Goal: Task Accomplishment & Management: Complete application form

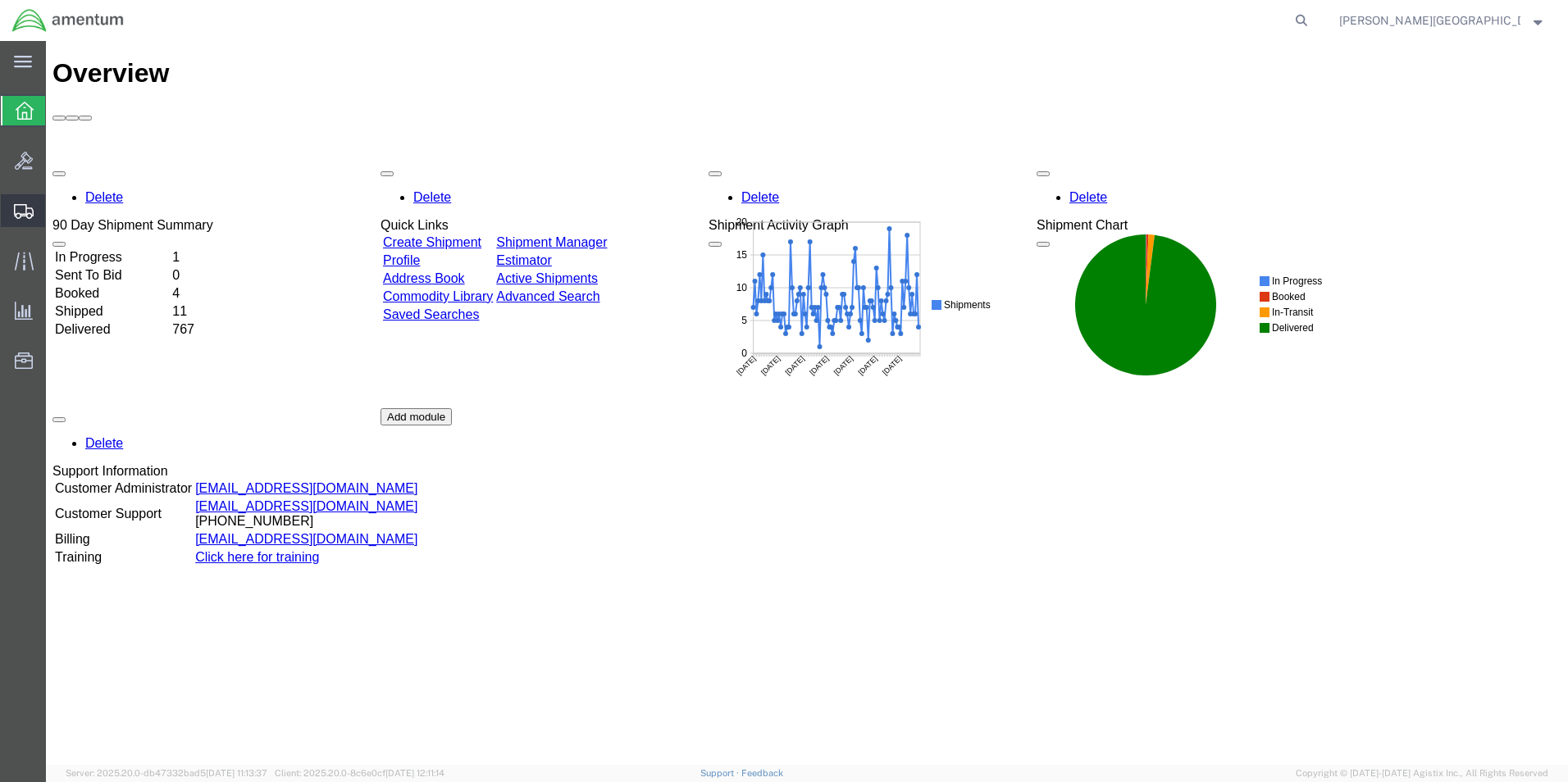
click at [0, 0] on span "Create Shipment" at bounding box center [0, 0] width 0 height 0
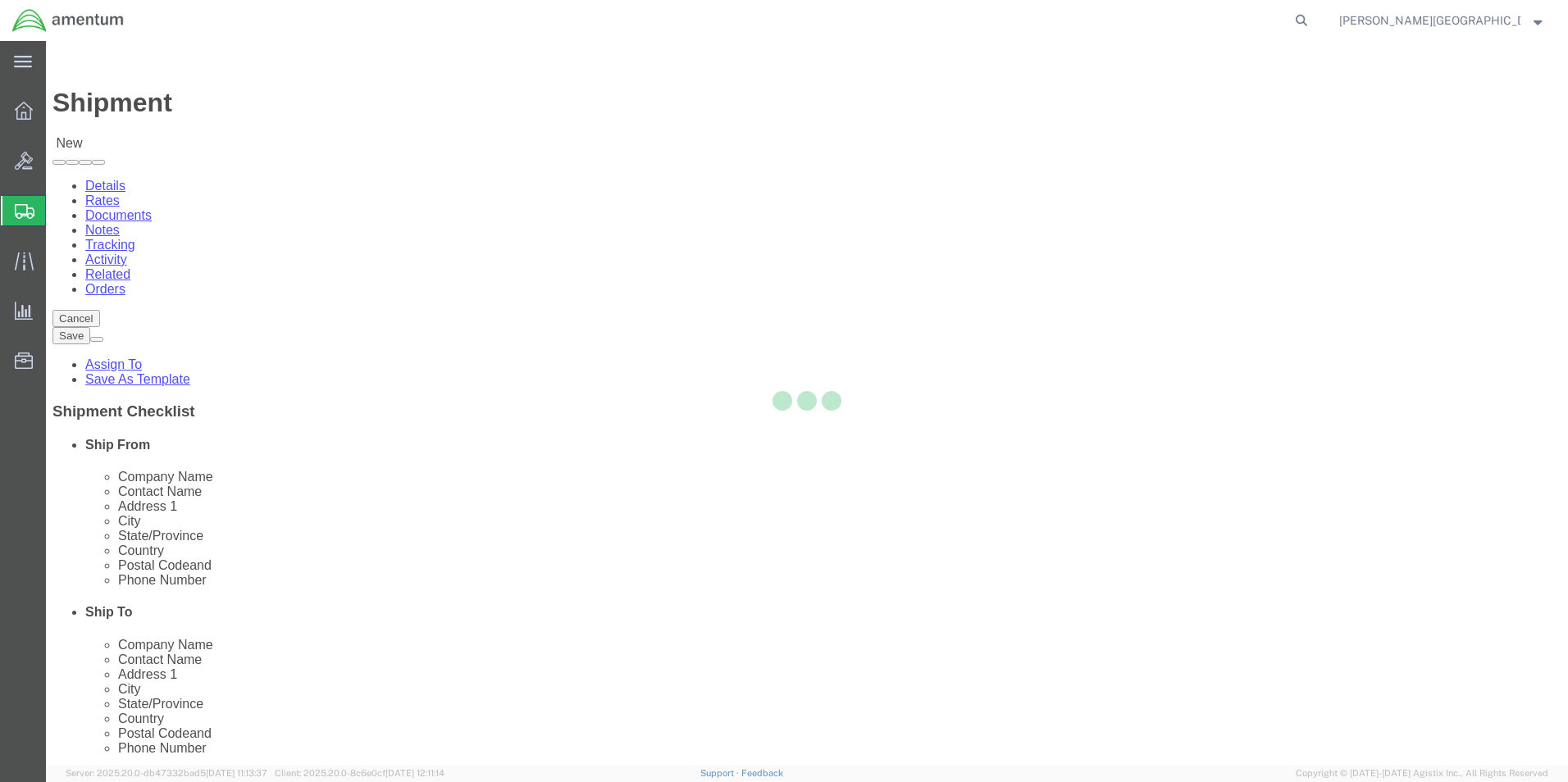
select select
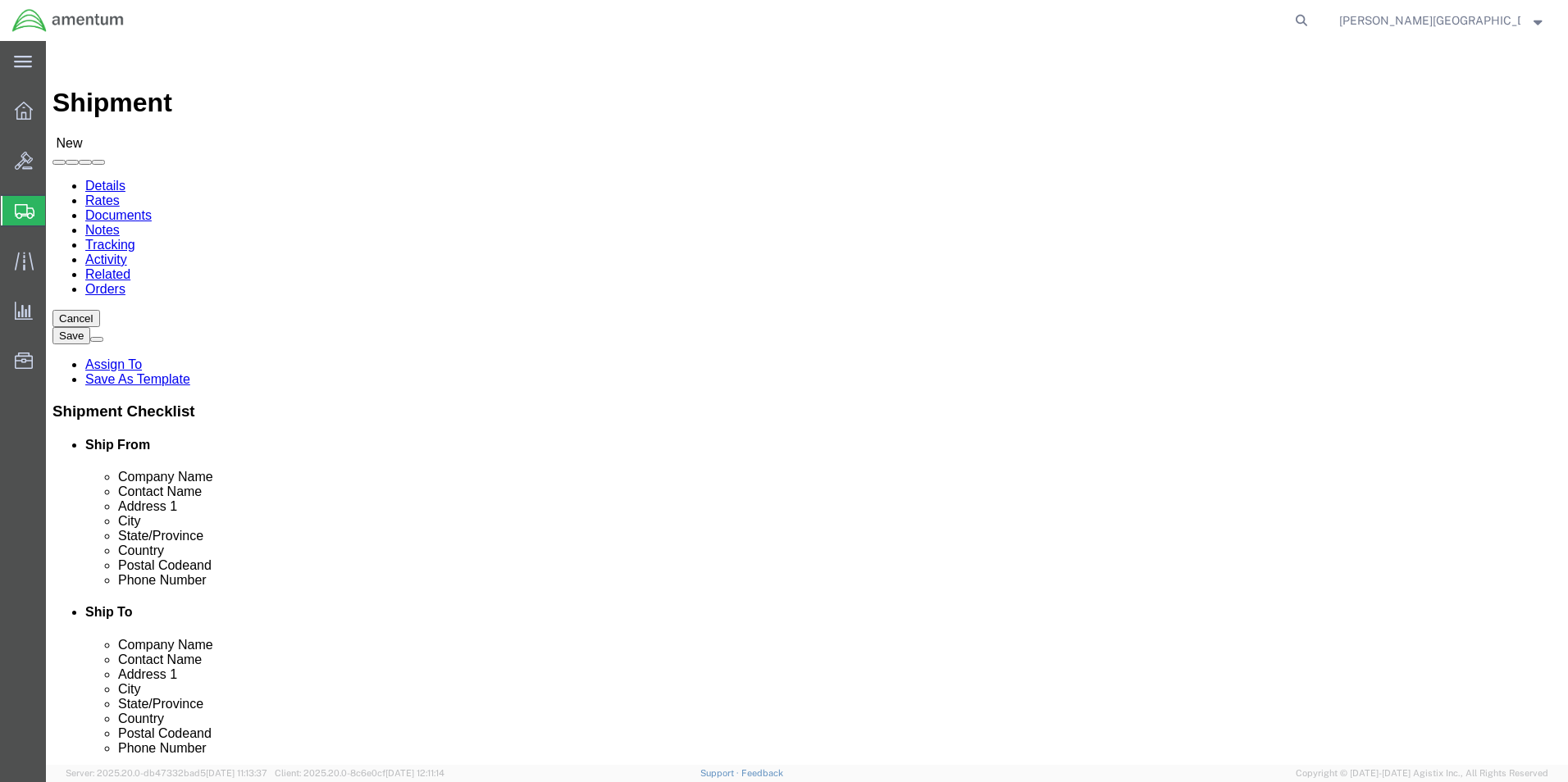
scroll to position [3034, 0]
select select "49940"
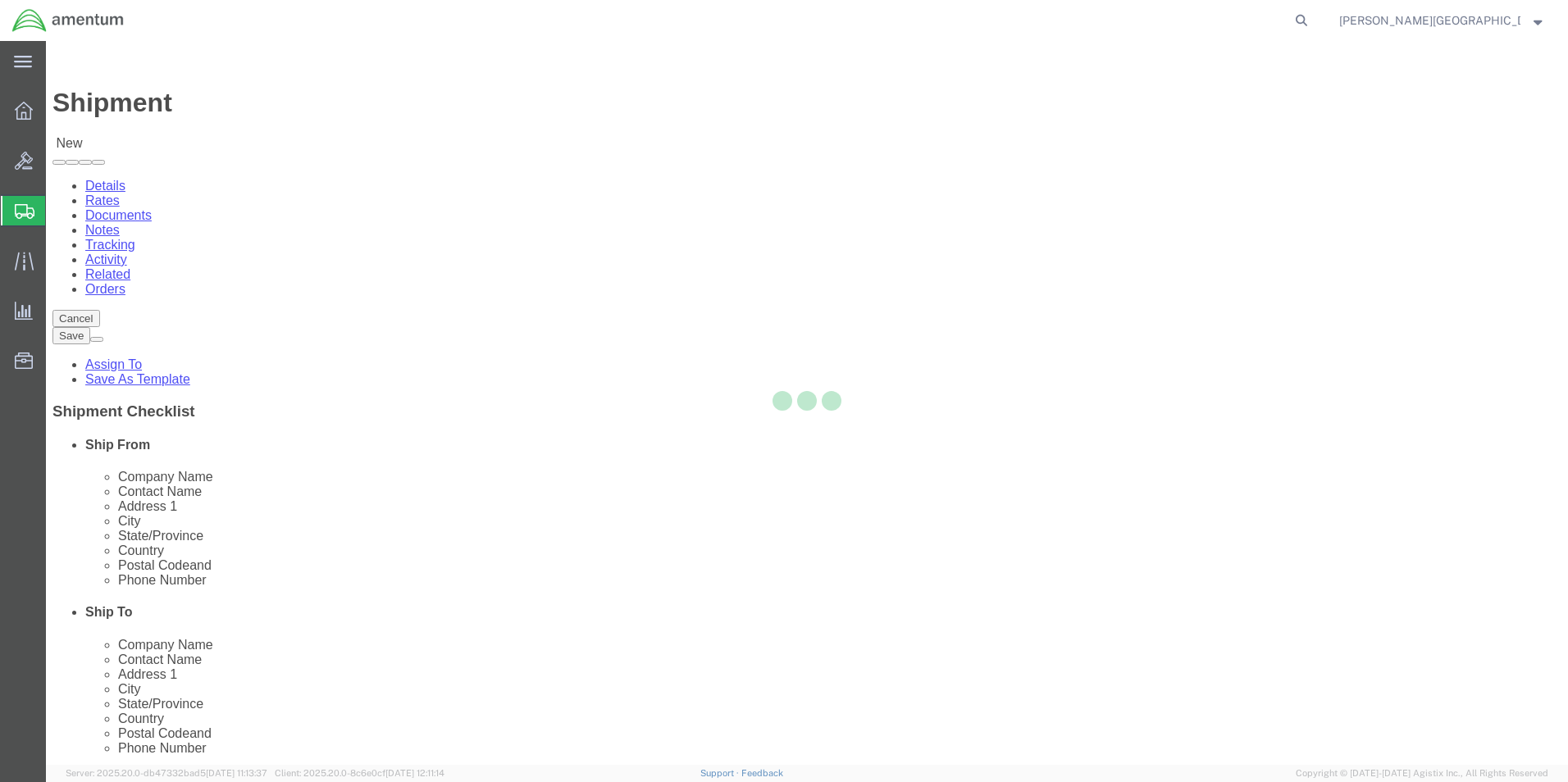
select select "[GEOGRAPHIC_DATA]"
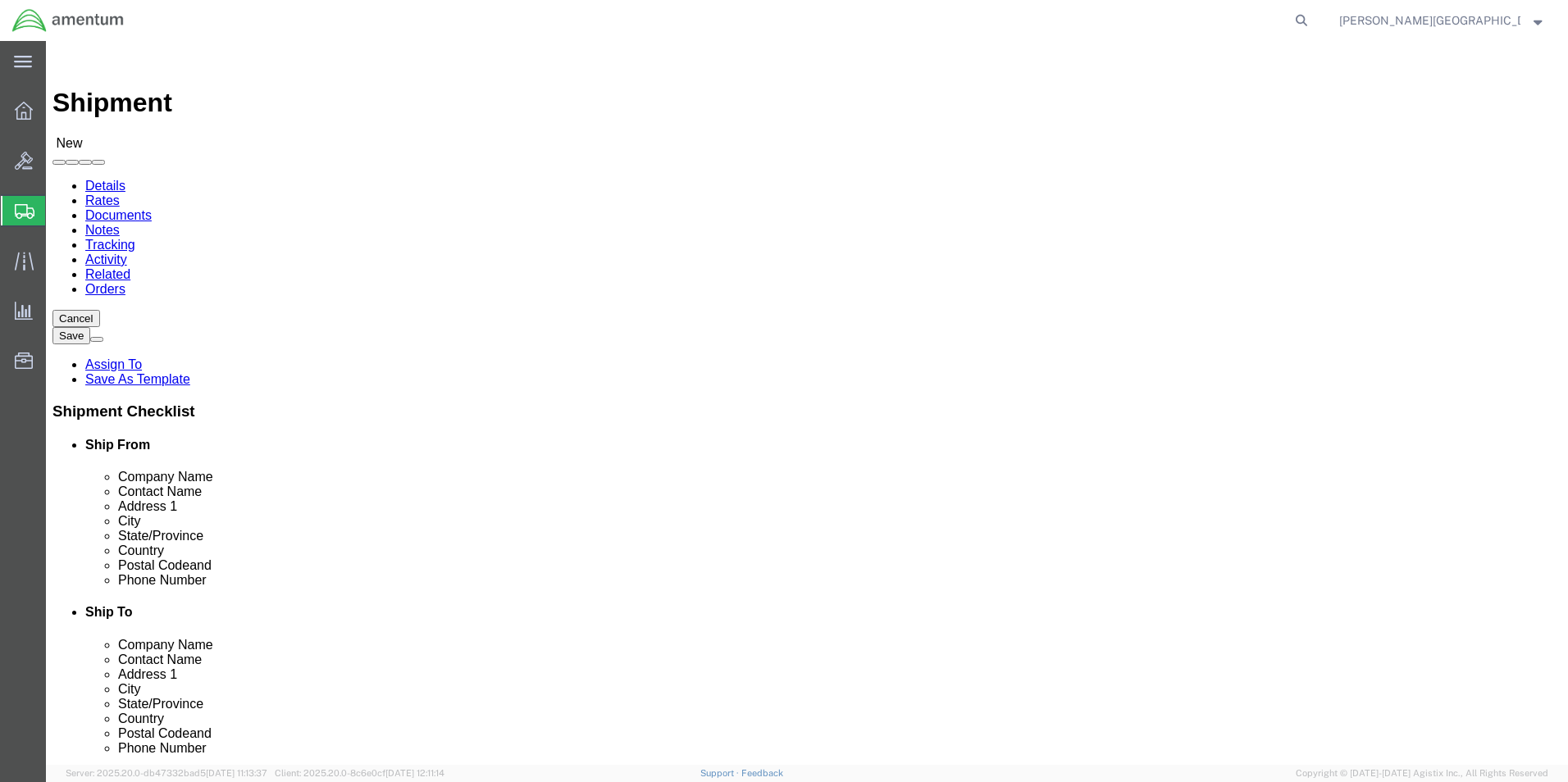
drag, startPoint x: 322, startPoint y: 558, endPoint x: 237, endPoint y: 557, distance: 85.0
click div
type input "[PHONE_NUMBER]"
select select "49939"
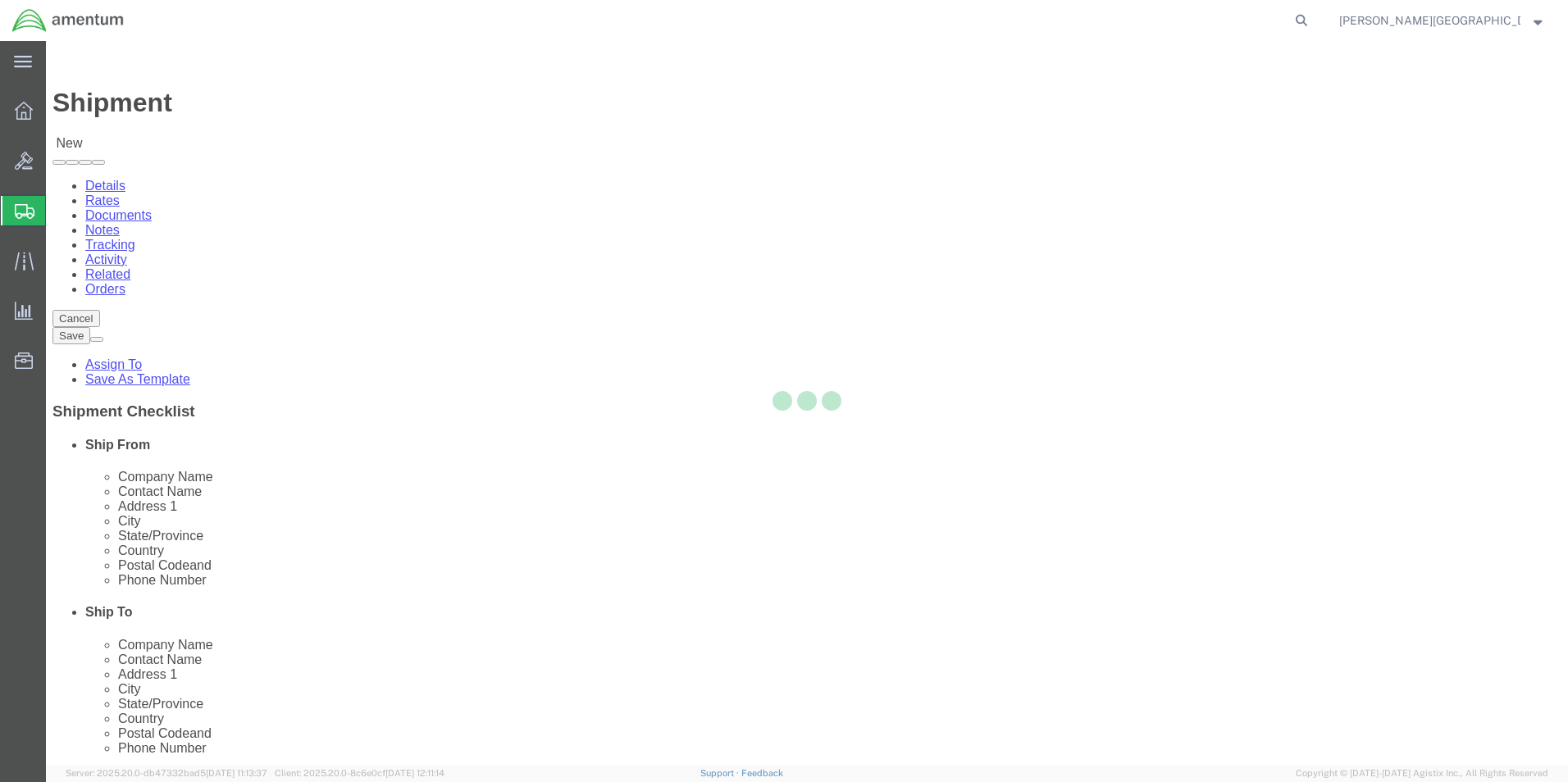
select select "[GEOGRAPHIC_DATA]"
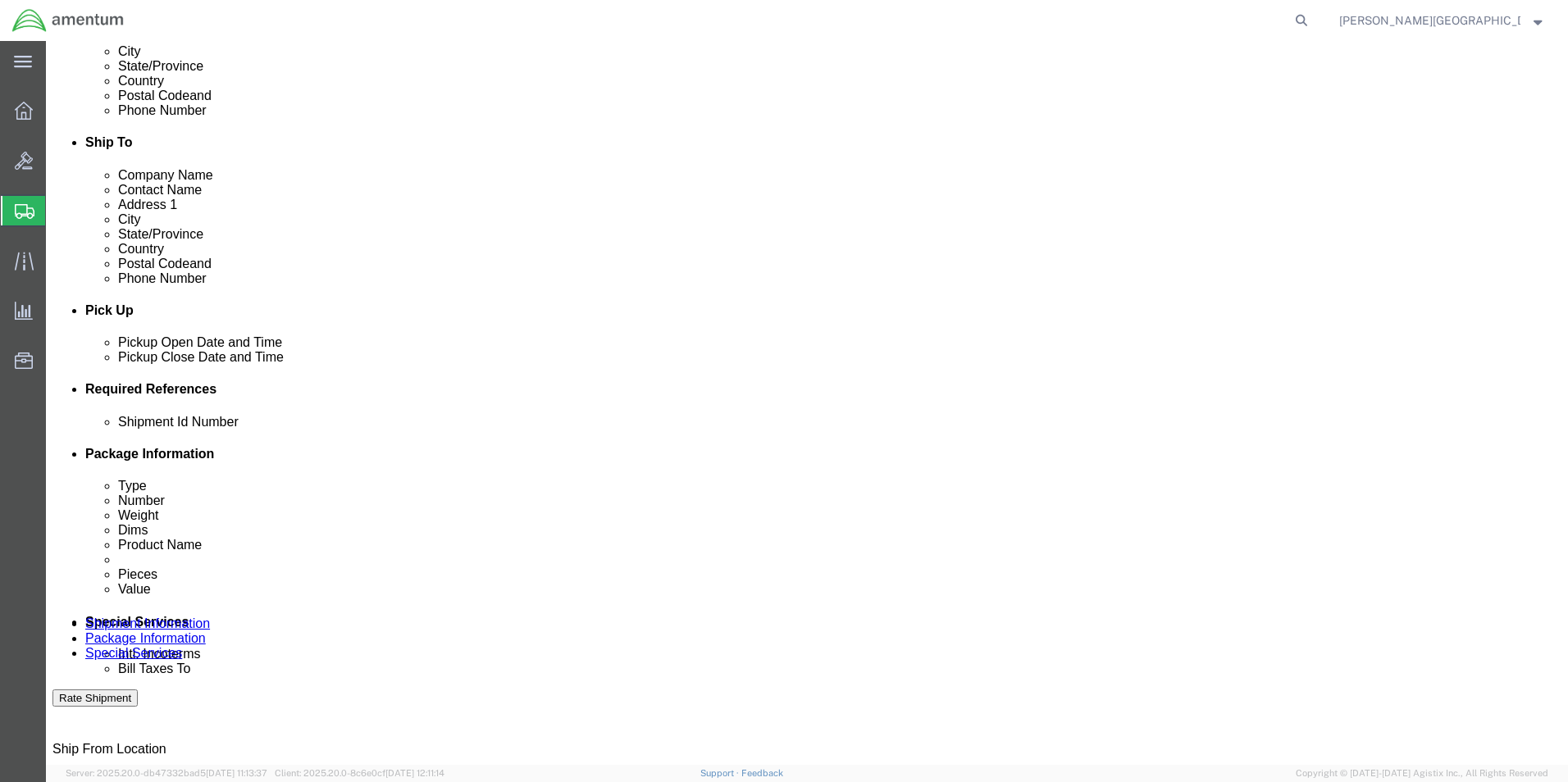
scroll to position [492, 0]
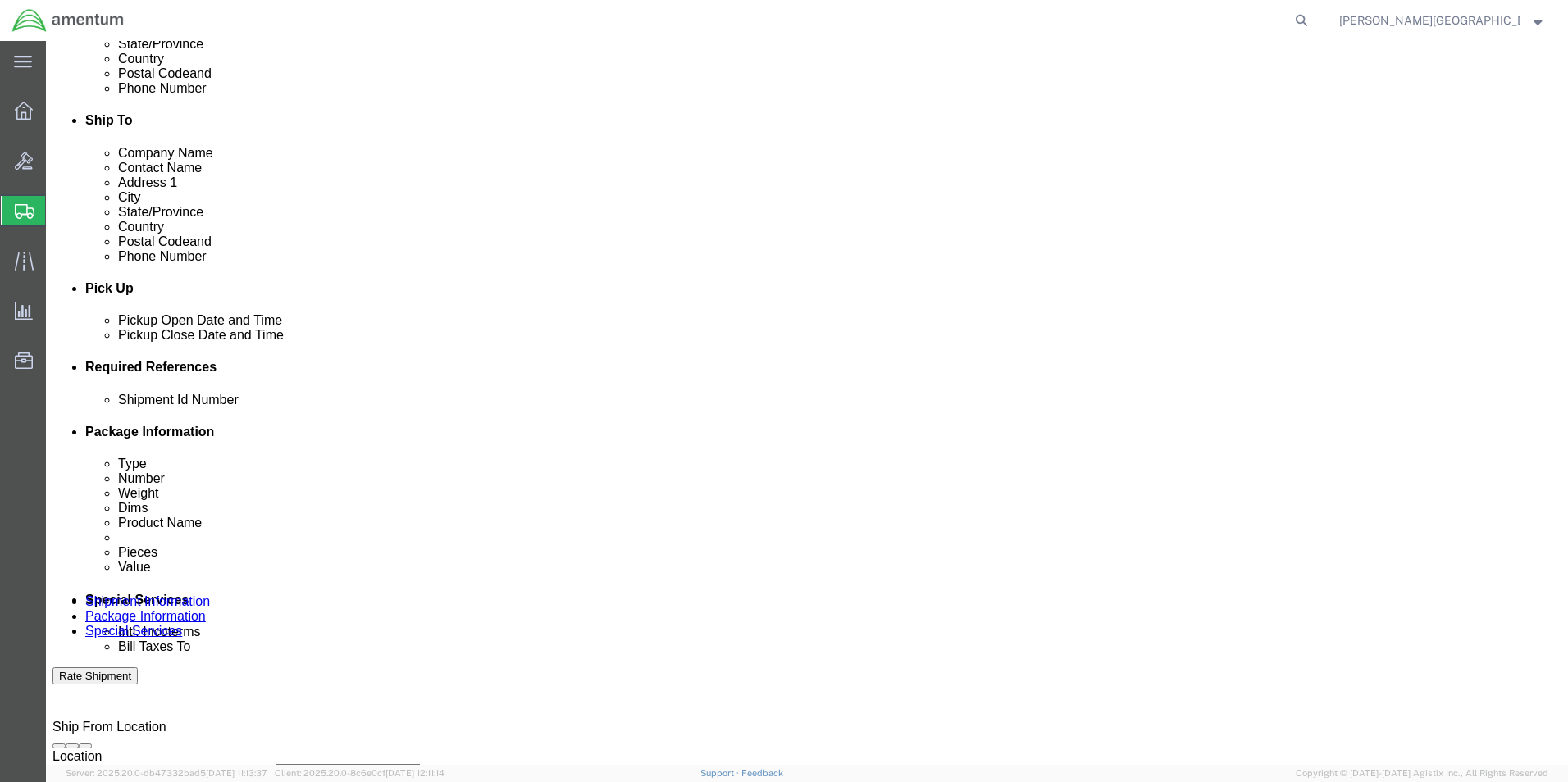
click div "[DATE] 10:00 AM"
type input "3:00 PM"
click button "Apply"
click button "Add reference"
click select "Select Account Type Activity ID Airline Appointment Number ASN Batch Request # …"
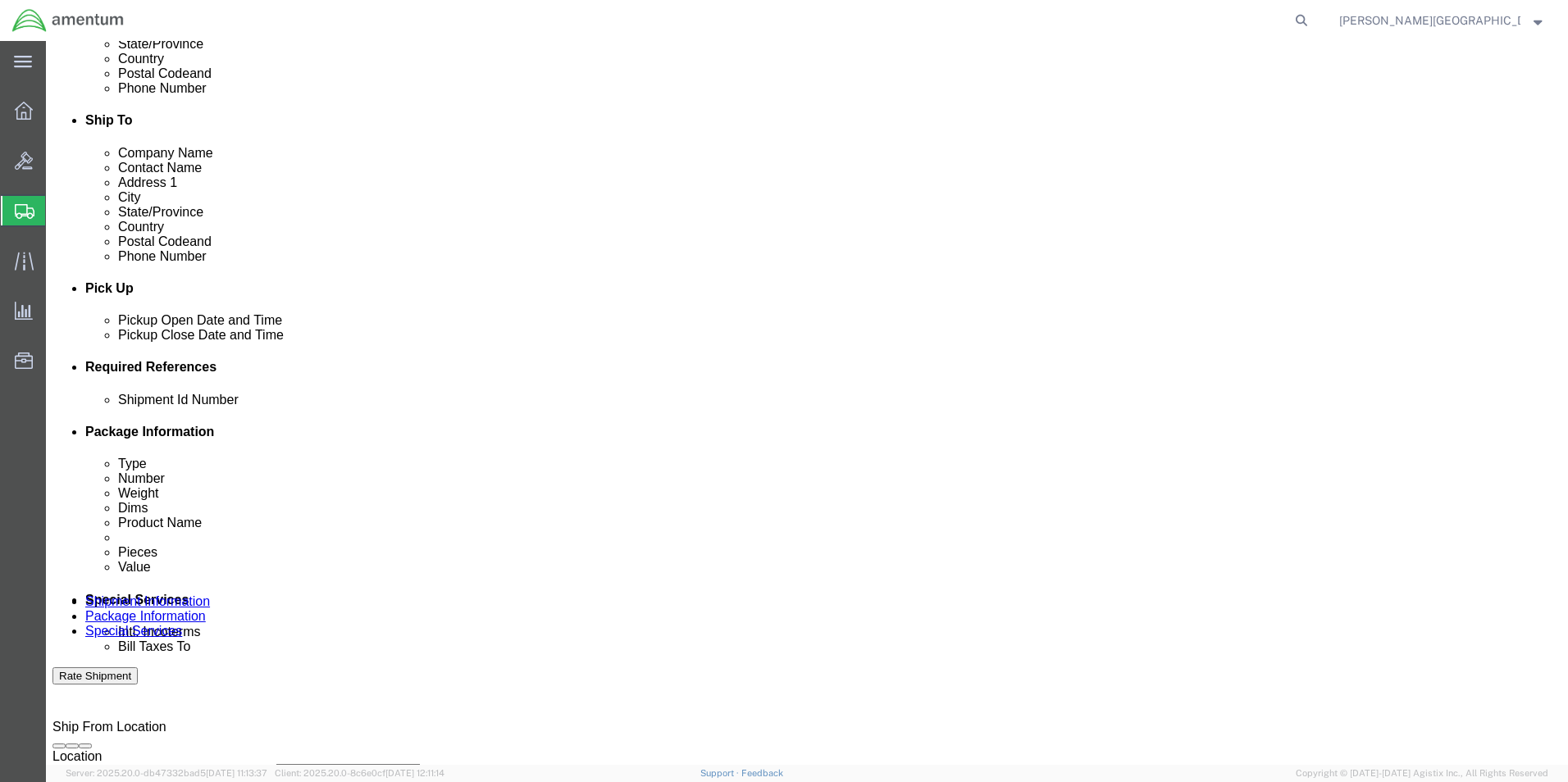
select select "DEPT"
click select "Select Account Type Activity ID Airline Appointment Number ASN Batch Request # …"
click input "text"
type input "Supply Department"
click button "Add reference"
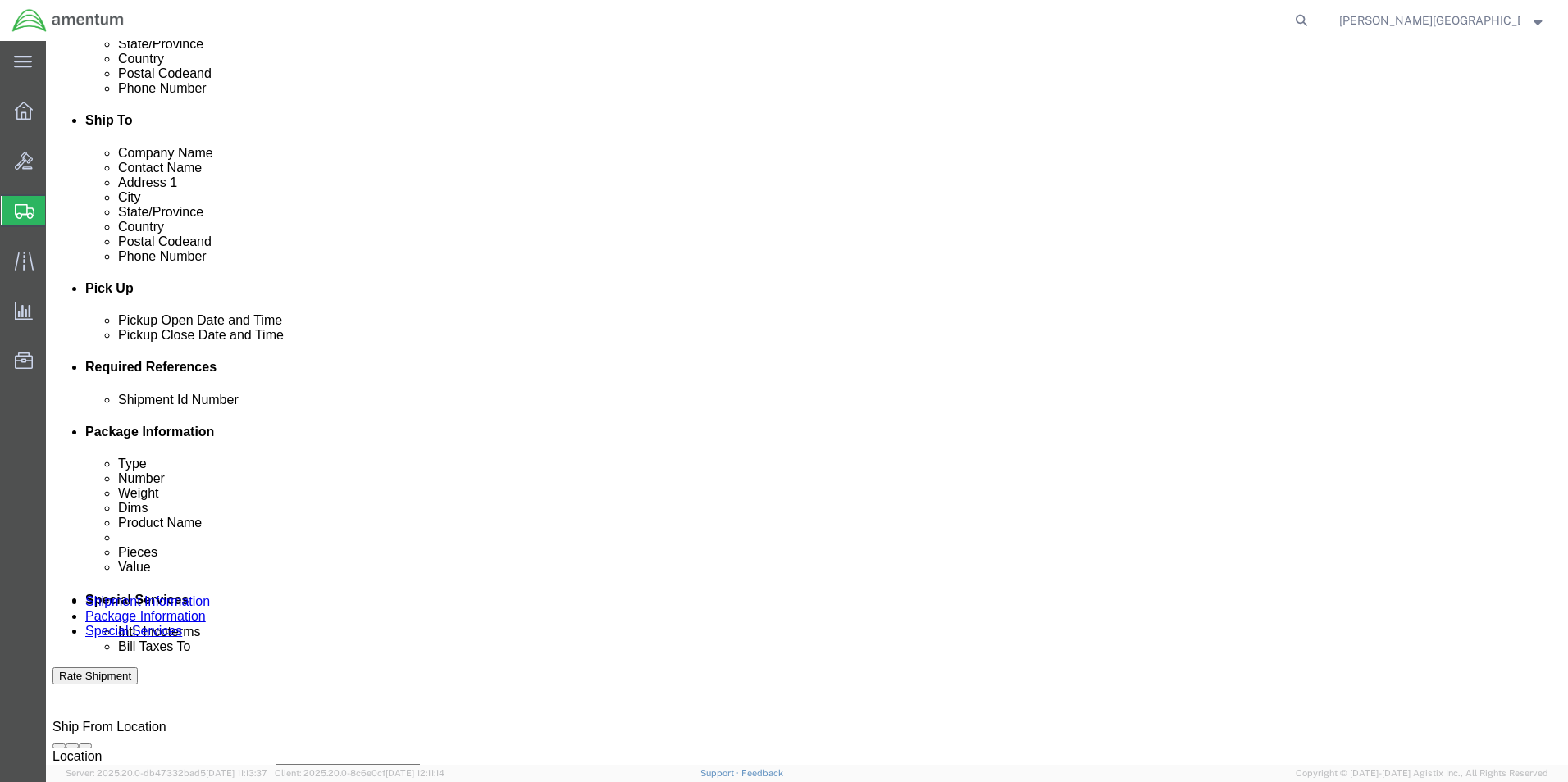
click select "Select Account Type Activity ID Airline Appointment Number ASN Batch Request # …"
select select "PROJNUM"
click select "Select Account Type Activity ID Airline Appointment Number ASN Batch Request # …"
click input "text"
click input "6118.02.03.2219.000.LRT.0000"
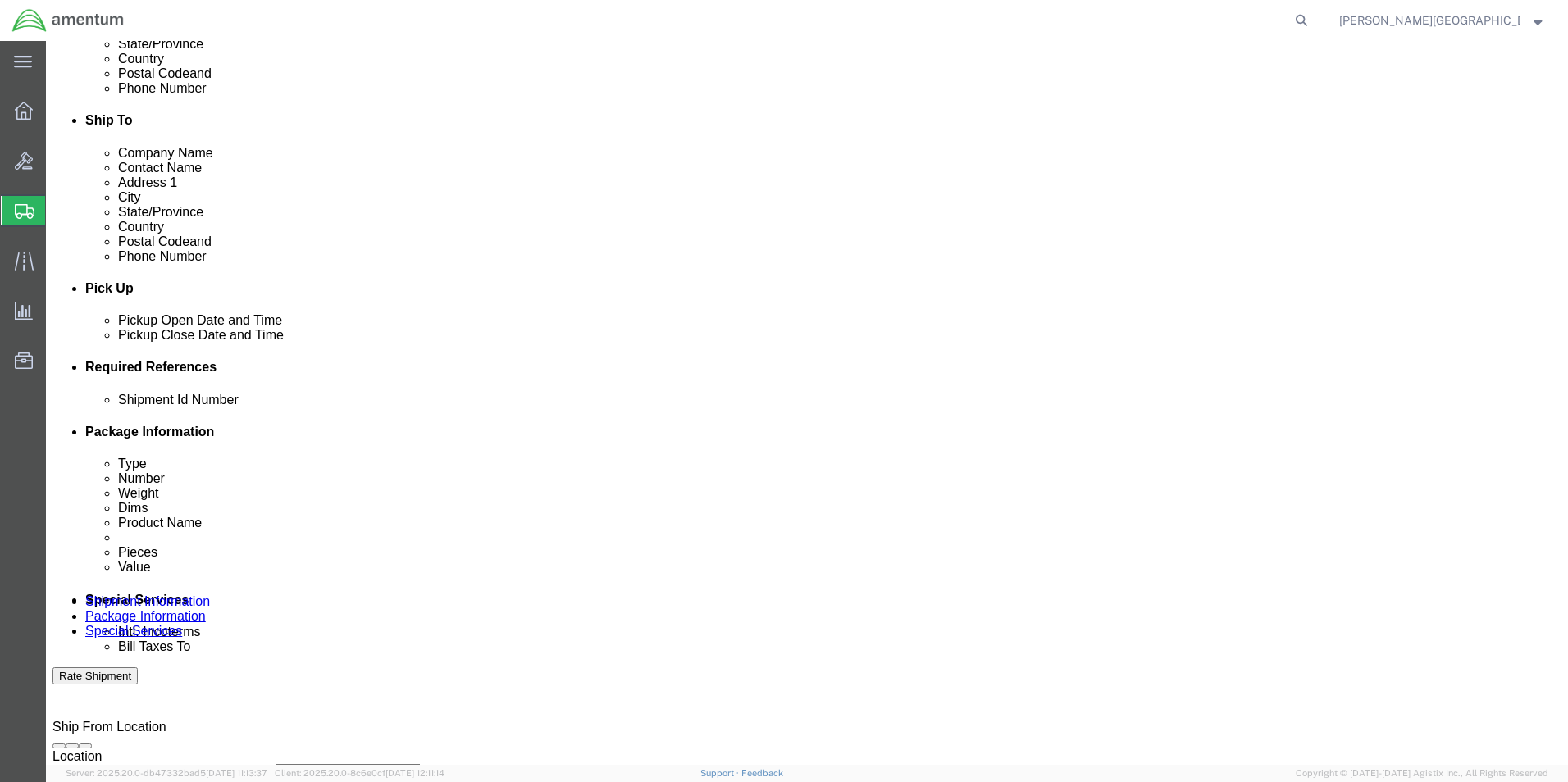
type input "6118.04.03.2219.000.LRT.0000"
click button "Add reference"
click select "Select Account Type Activity ID Airline Appointment Number ASN Batch Request # …"
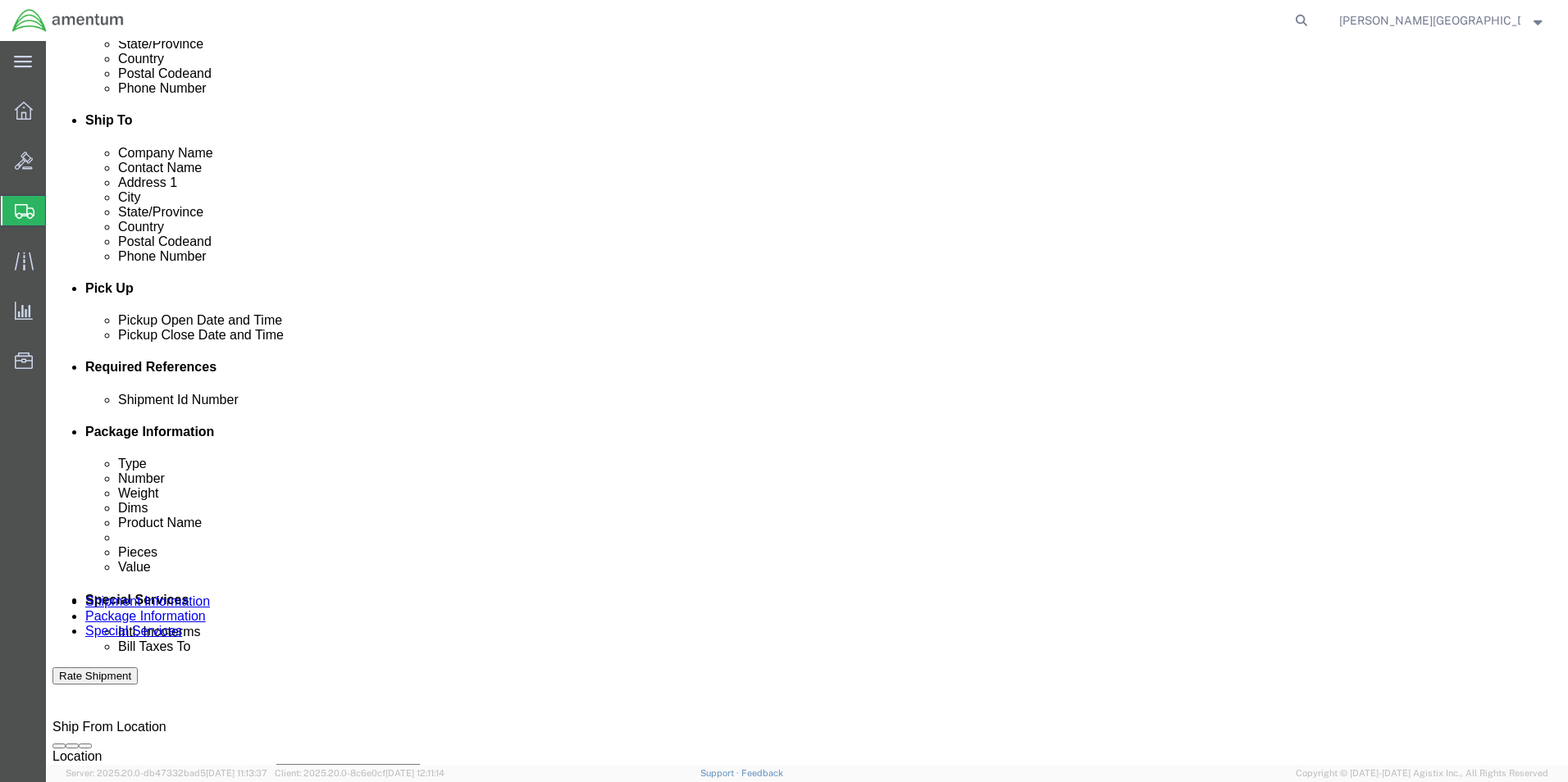
select select "CUSTREF"
click select "Select Account Type Activity ID Airline Appointment Number ASN Batch Request # …"
click input "text"
type input "530-008622 Seal"
click input "text"
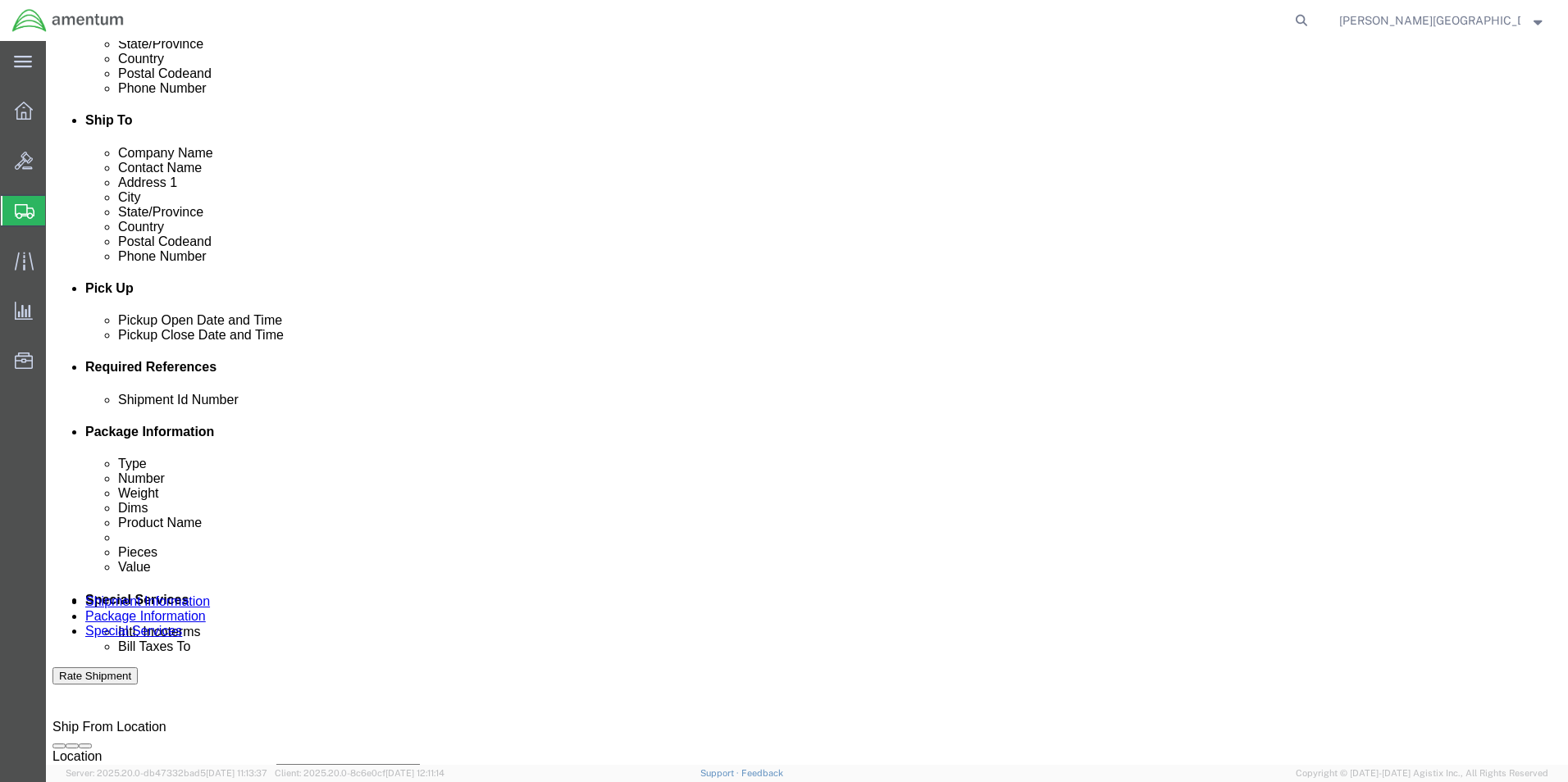
click div "Shipment Id Number Select Account Type Activity ID Airline Appointment Number A…"
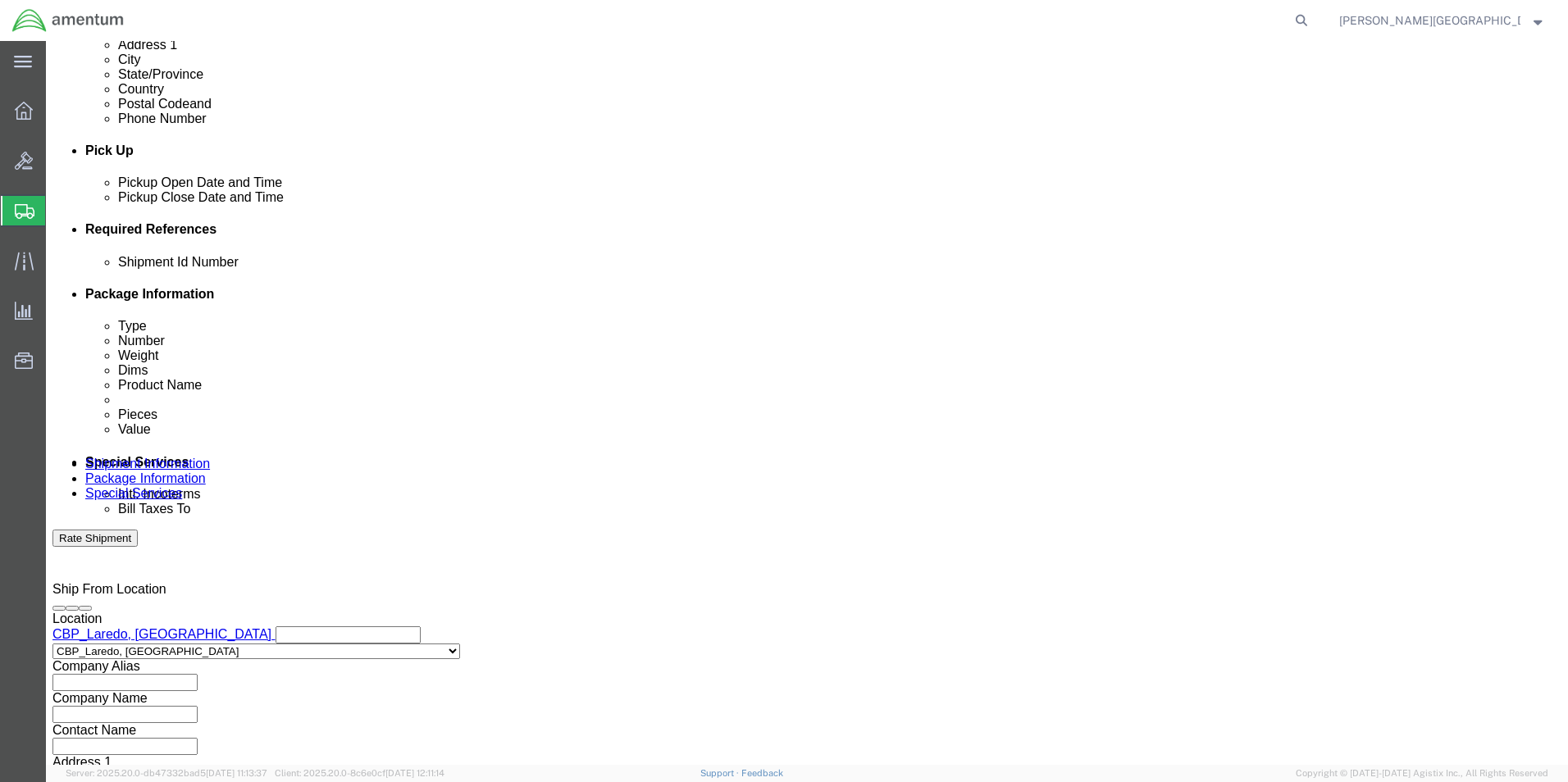
scroll to position [715, 0]
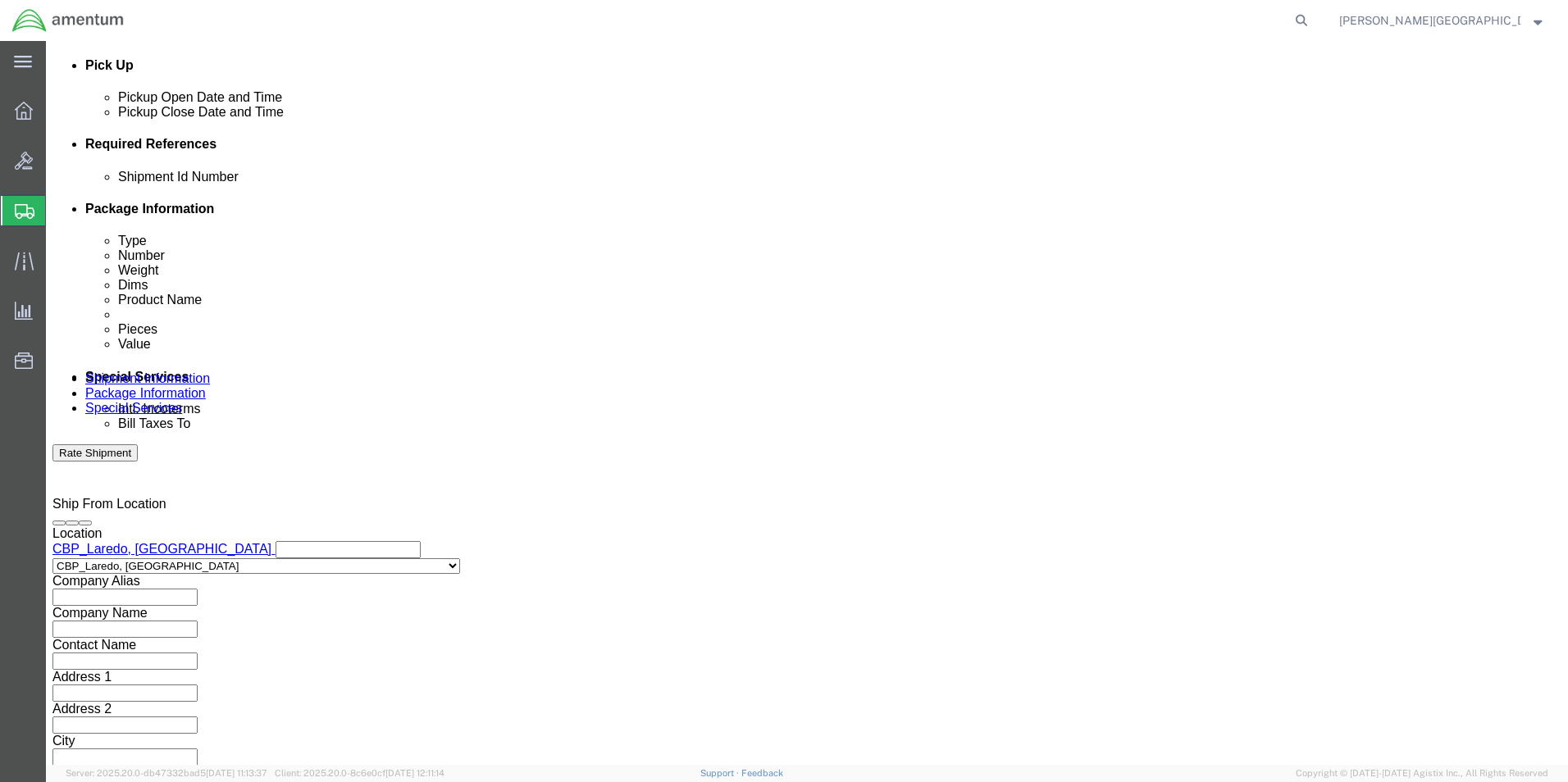
click button "Continue"
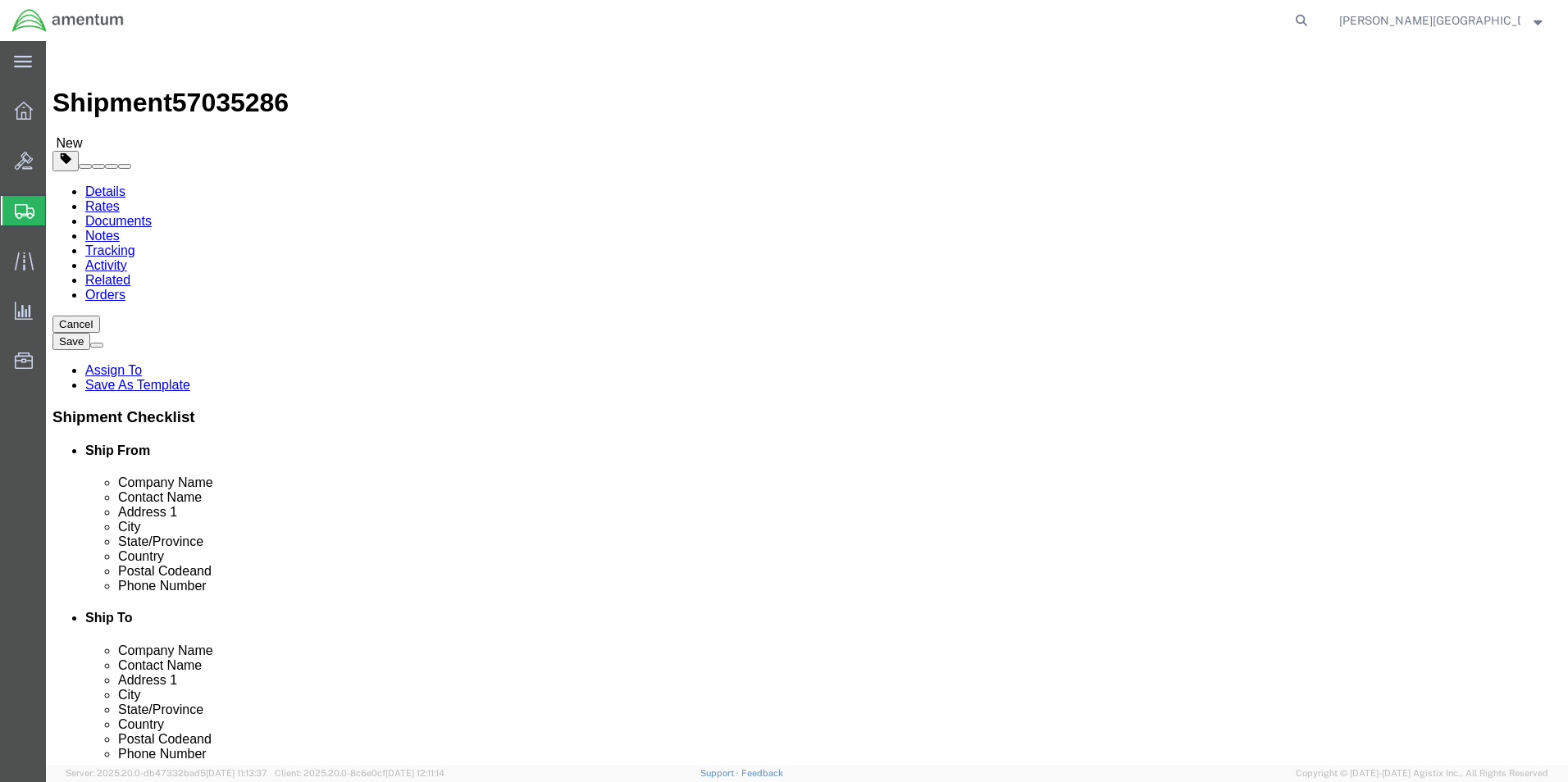
click input "text"
click select "Select BCK Boxes Bale(s) Basket(s) Bolt(s) Bottle(s) Buckets Bulk Bundle(s) Can…"
select select "ENV"
click select "Select BCK Boxes Bale(s) Basket(s) Bolt(s) Bottle(s) Buckets Bulk Bundle(s) Can…"
type input "9.50"
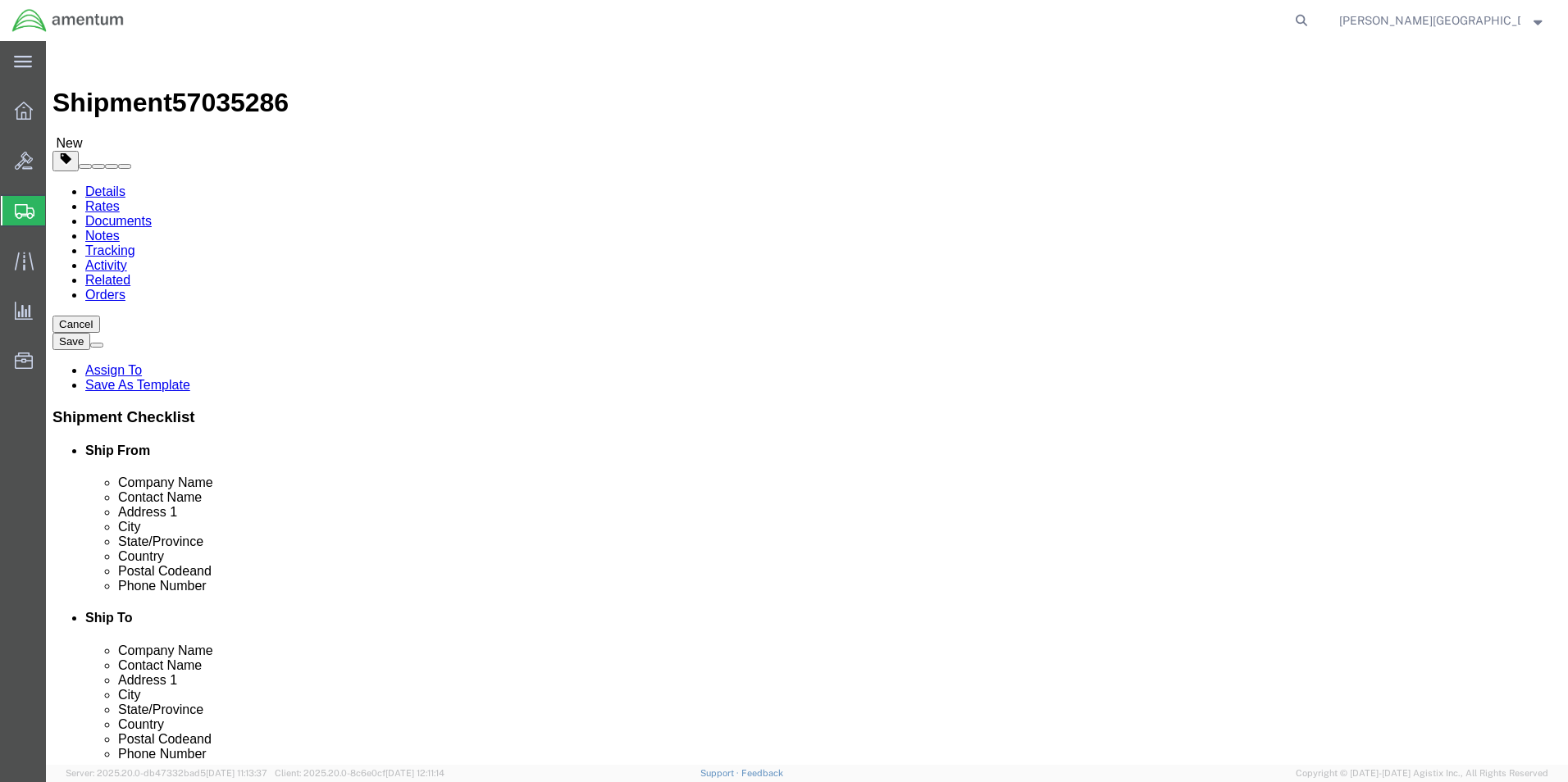
type input "12.50"
type input "0.25"
type input "1"
click button "Previous"
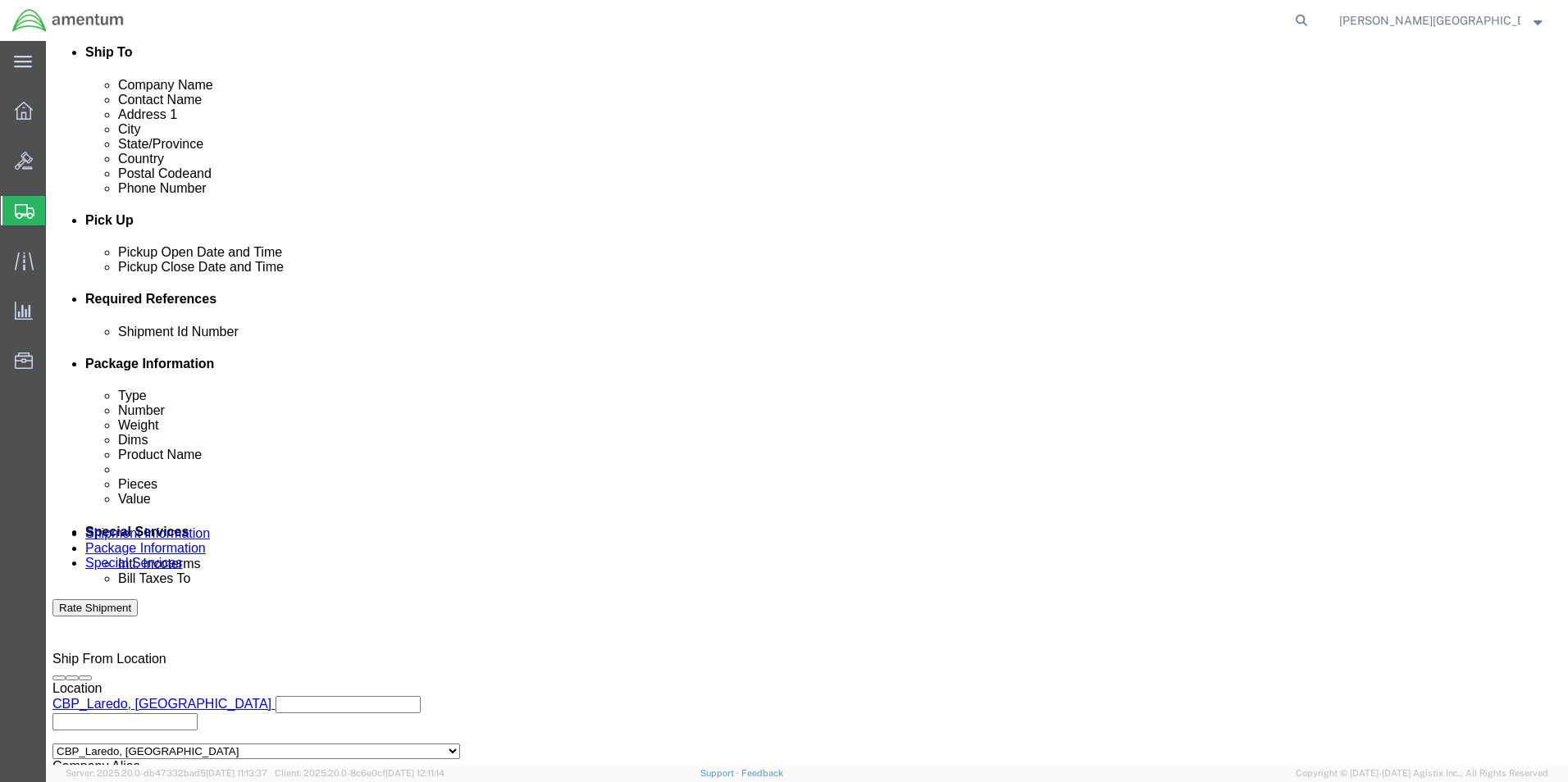
scroll to position [574, 0]
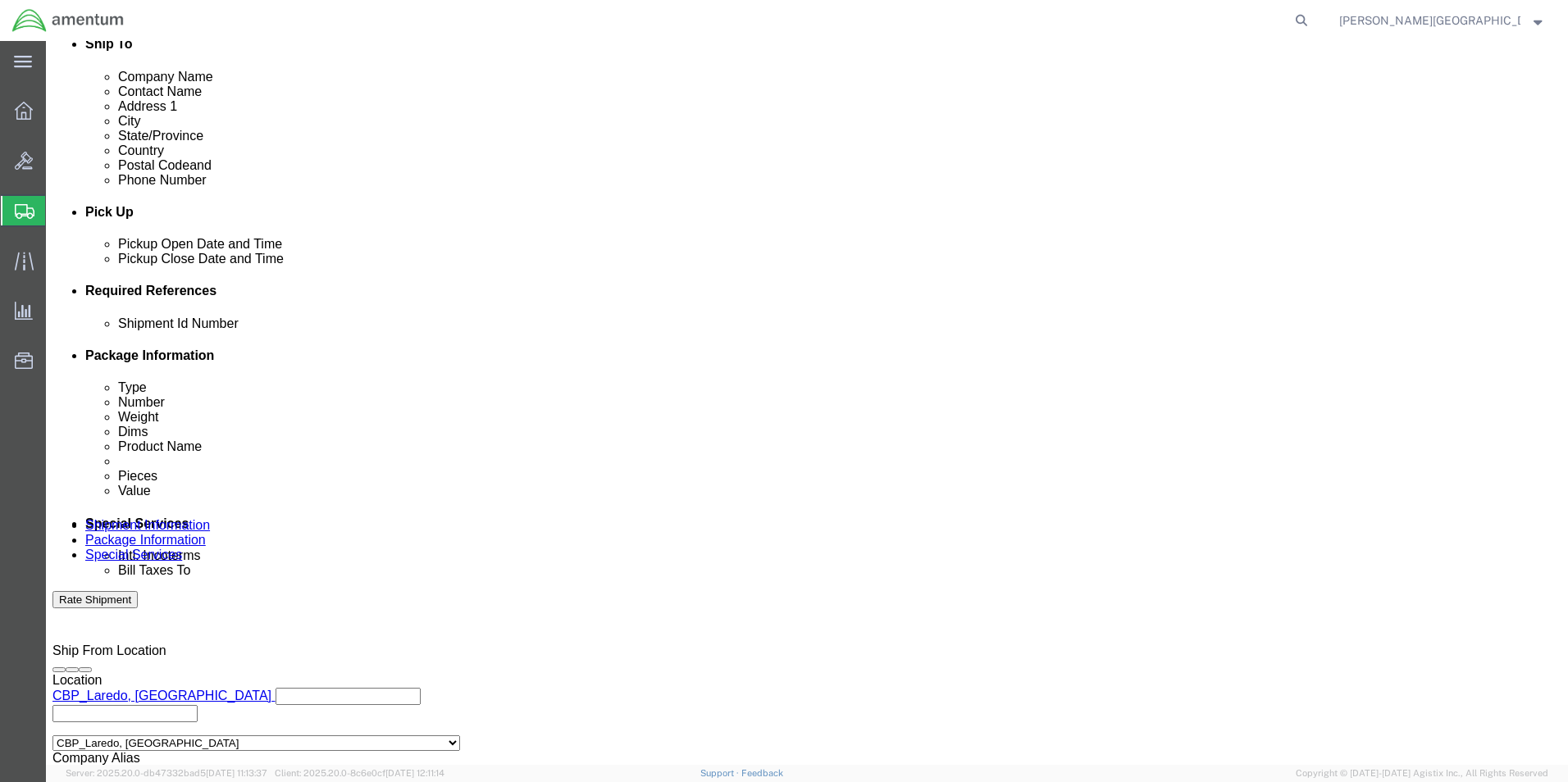
click input "text"
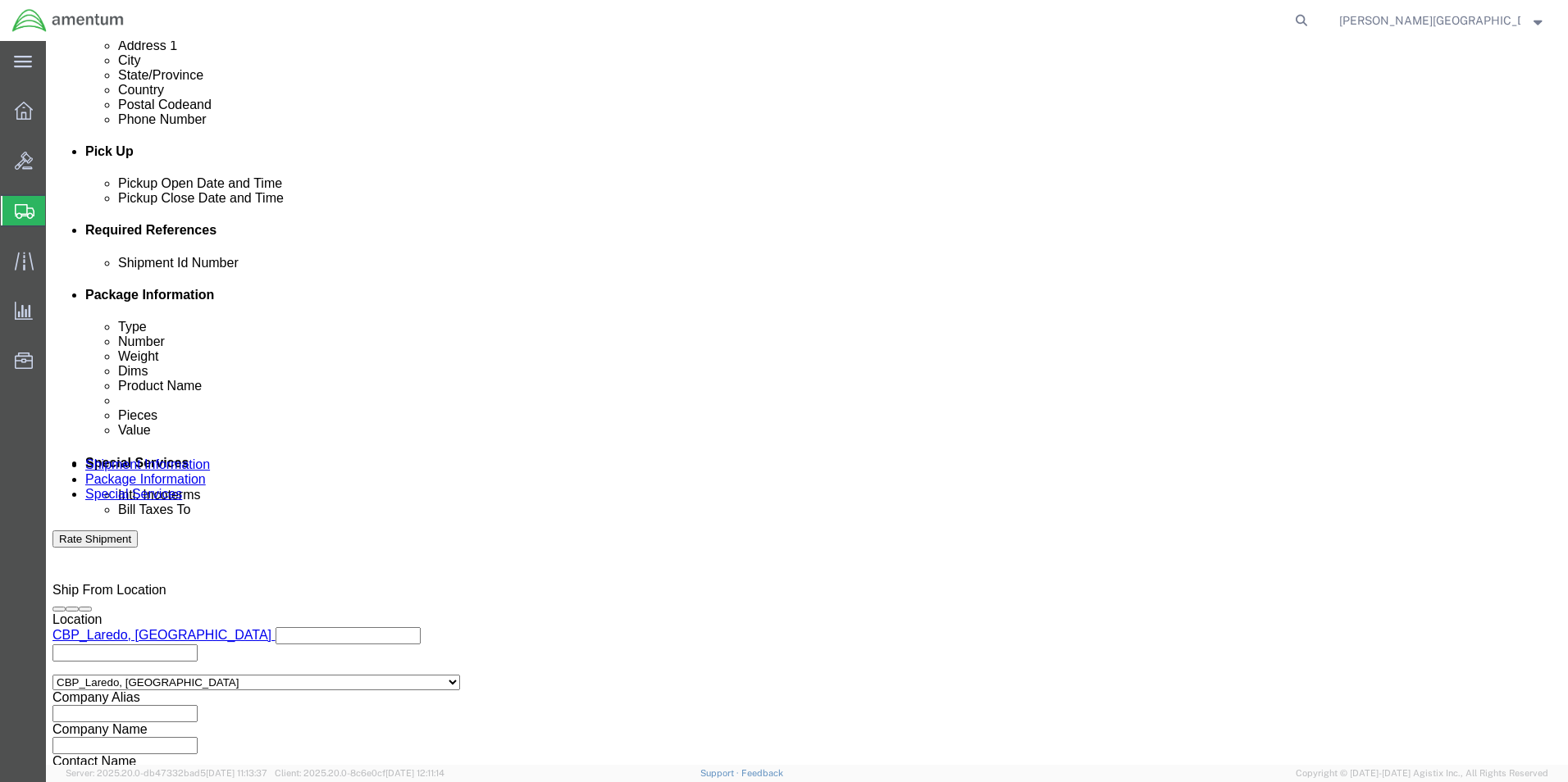
scroll to position [715, 0]
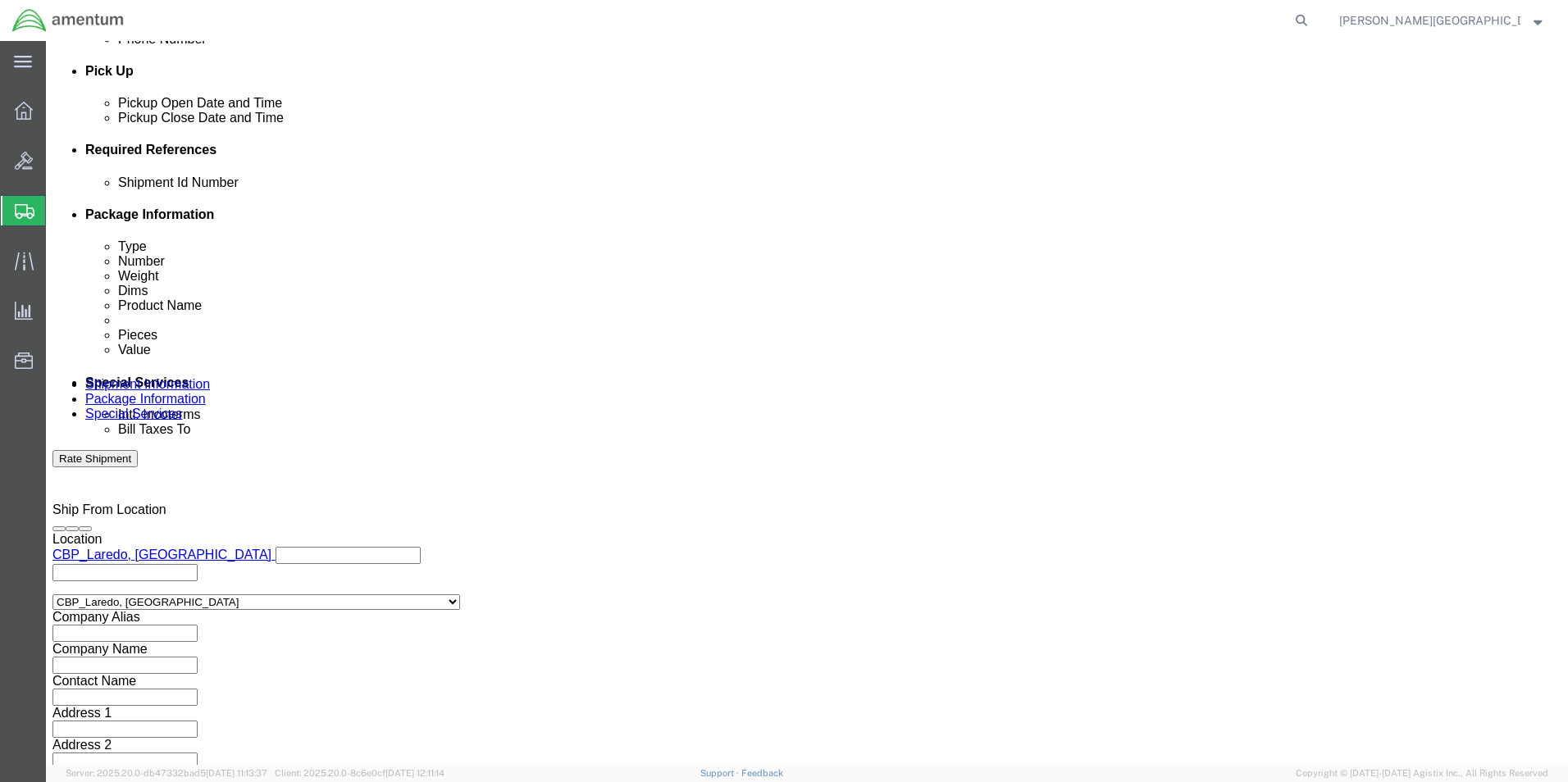
type input "57035286"
click button "Continue"
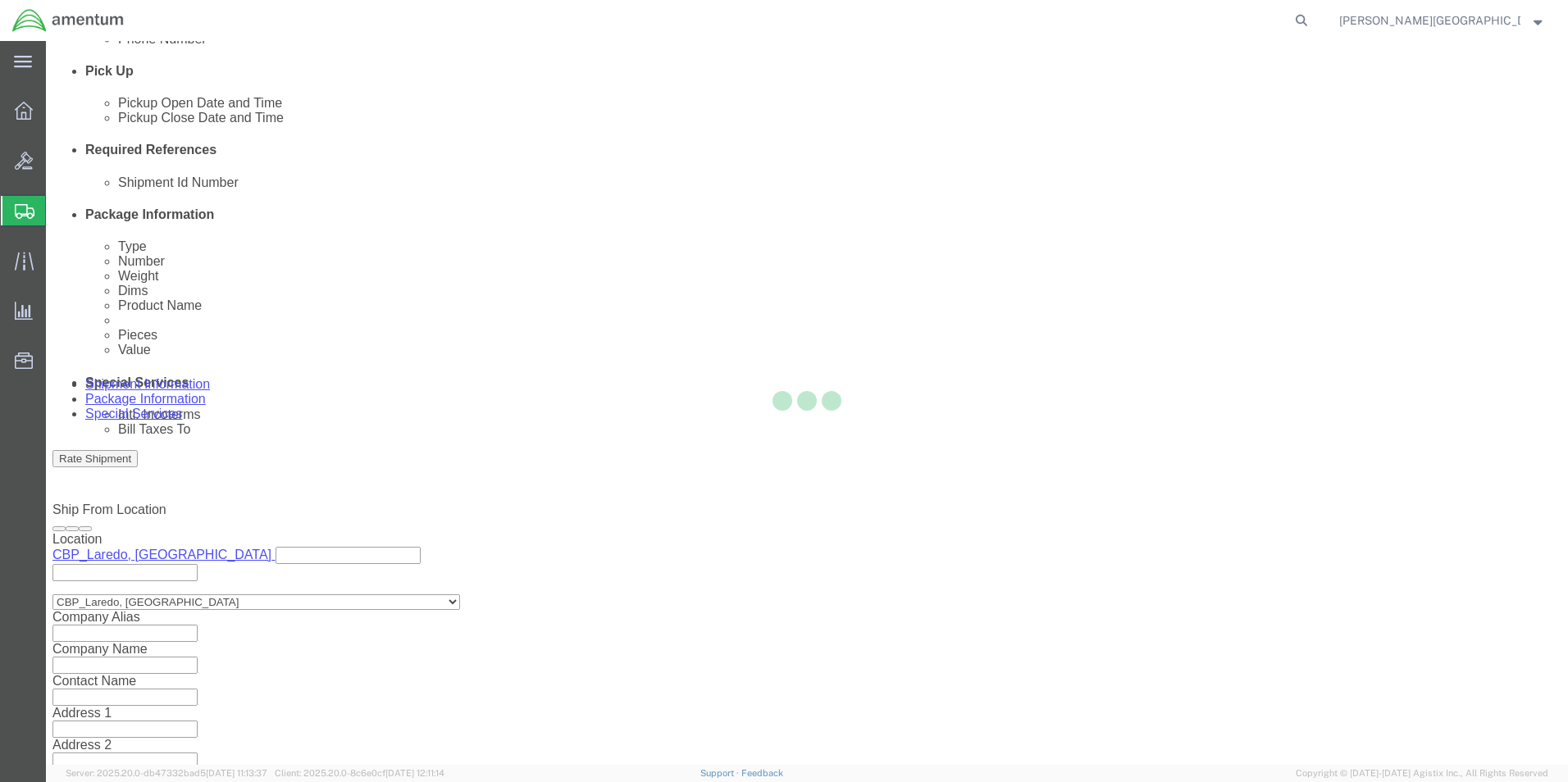
scroll to position [0, 0]
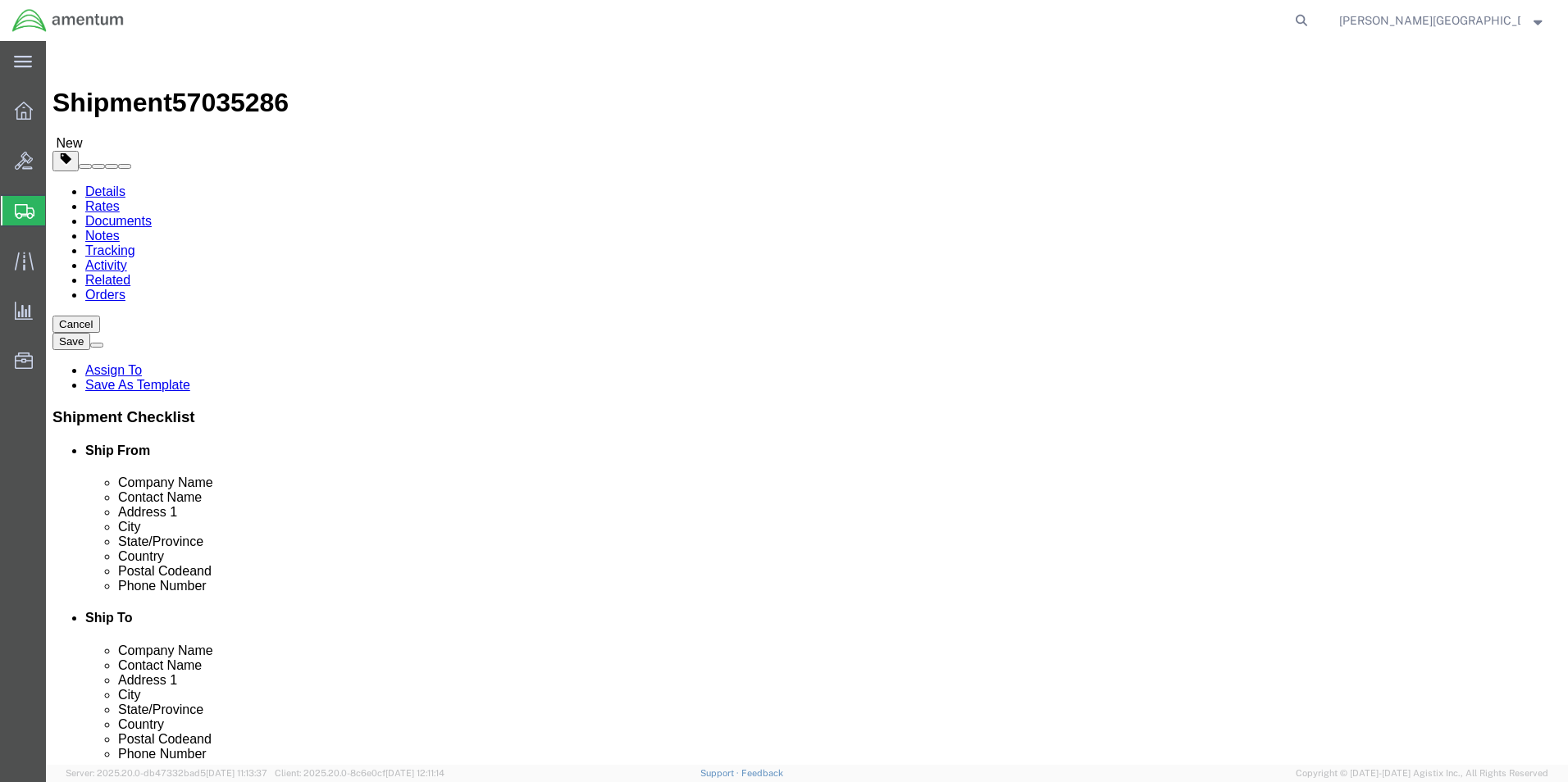
click link "Add Content"
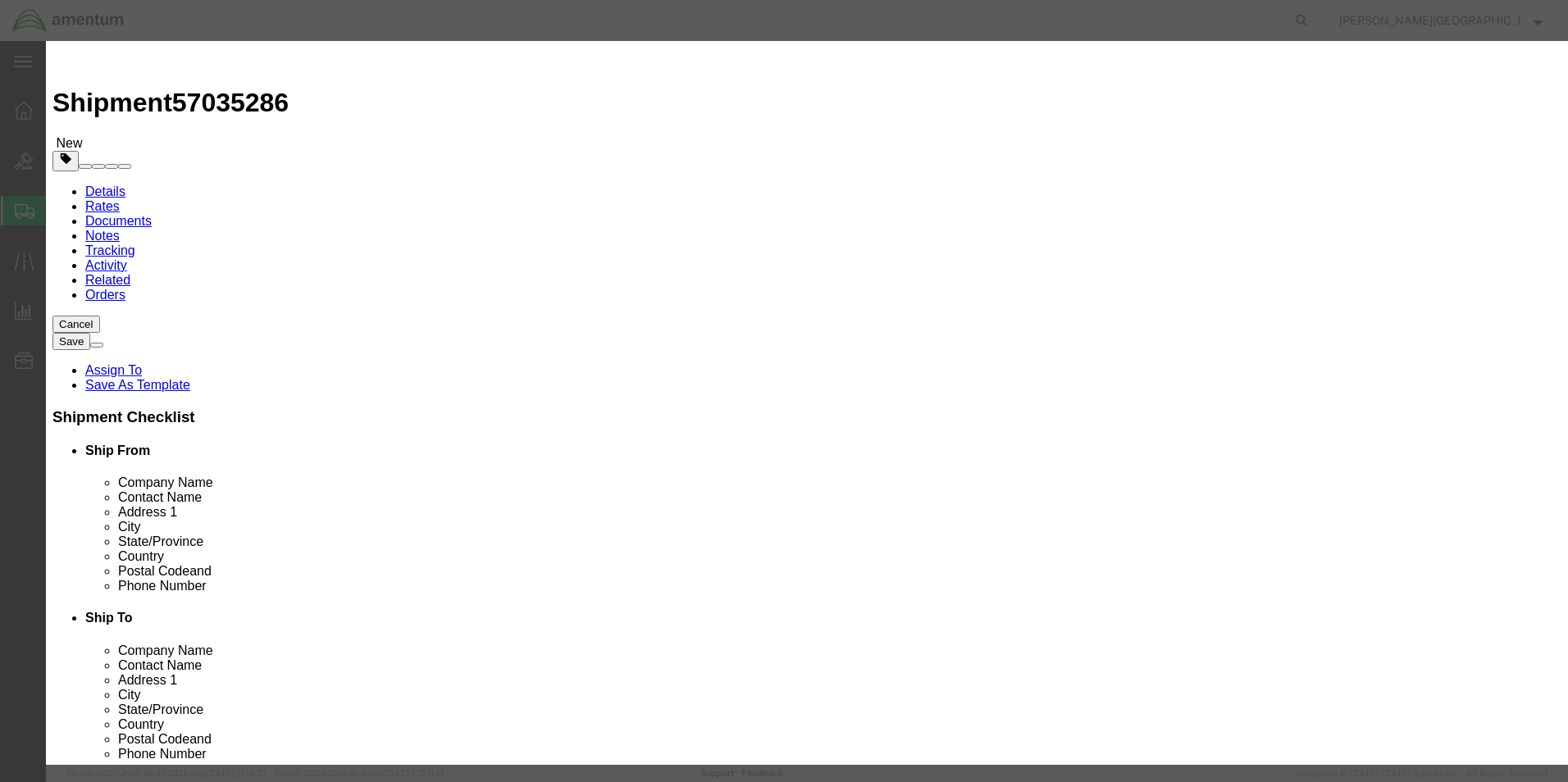
click input "text"
type input "Seal"
click textarea
type textarea "PN: 355A64-7040-23"
click input "0"
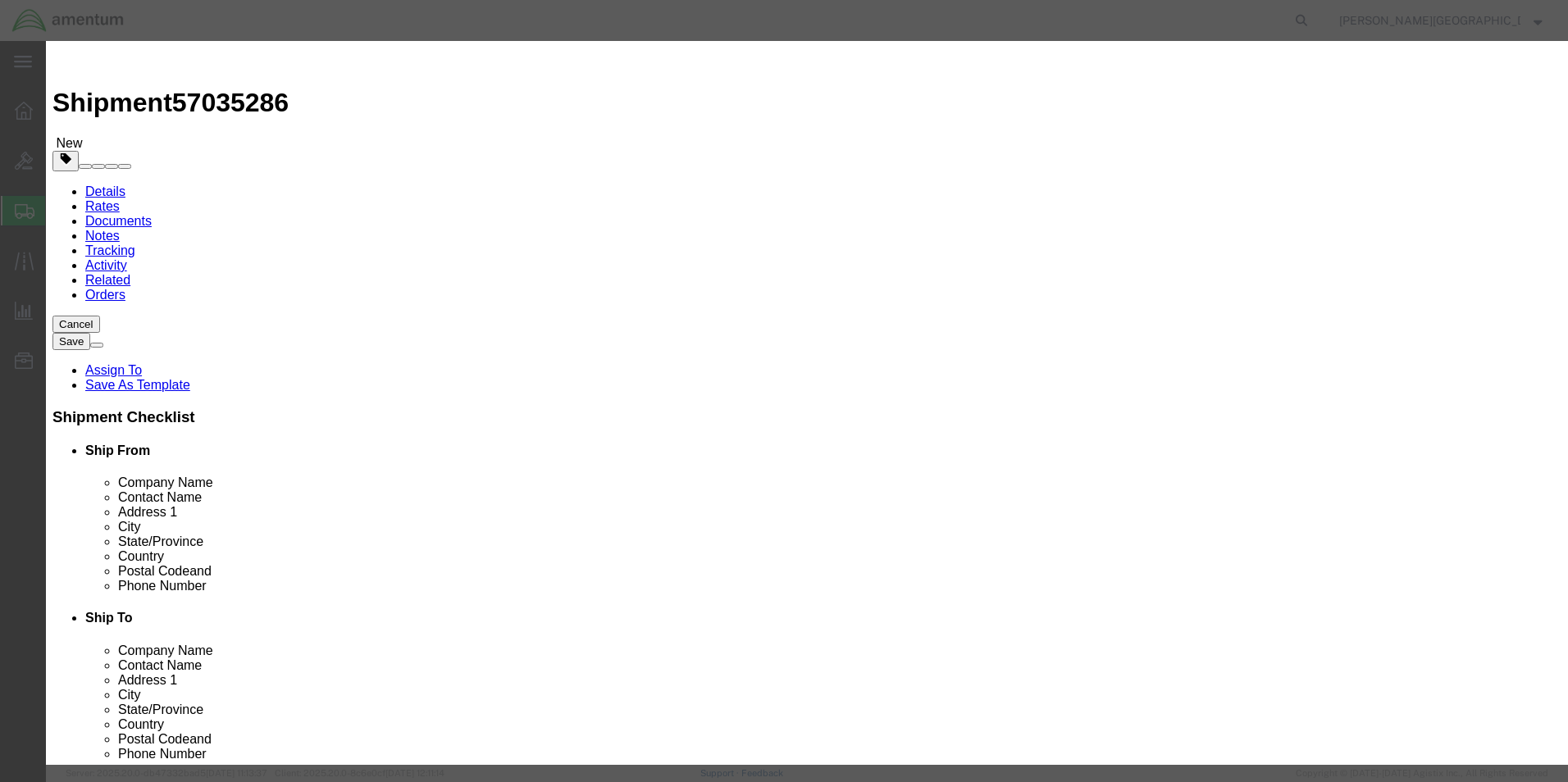
type input "1"
click input "text"
type input "275.00"
click button "Save & Close"
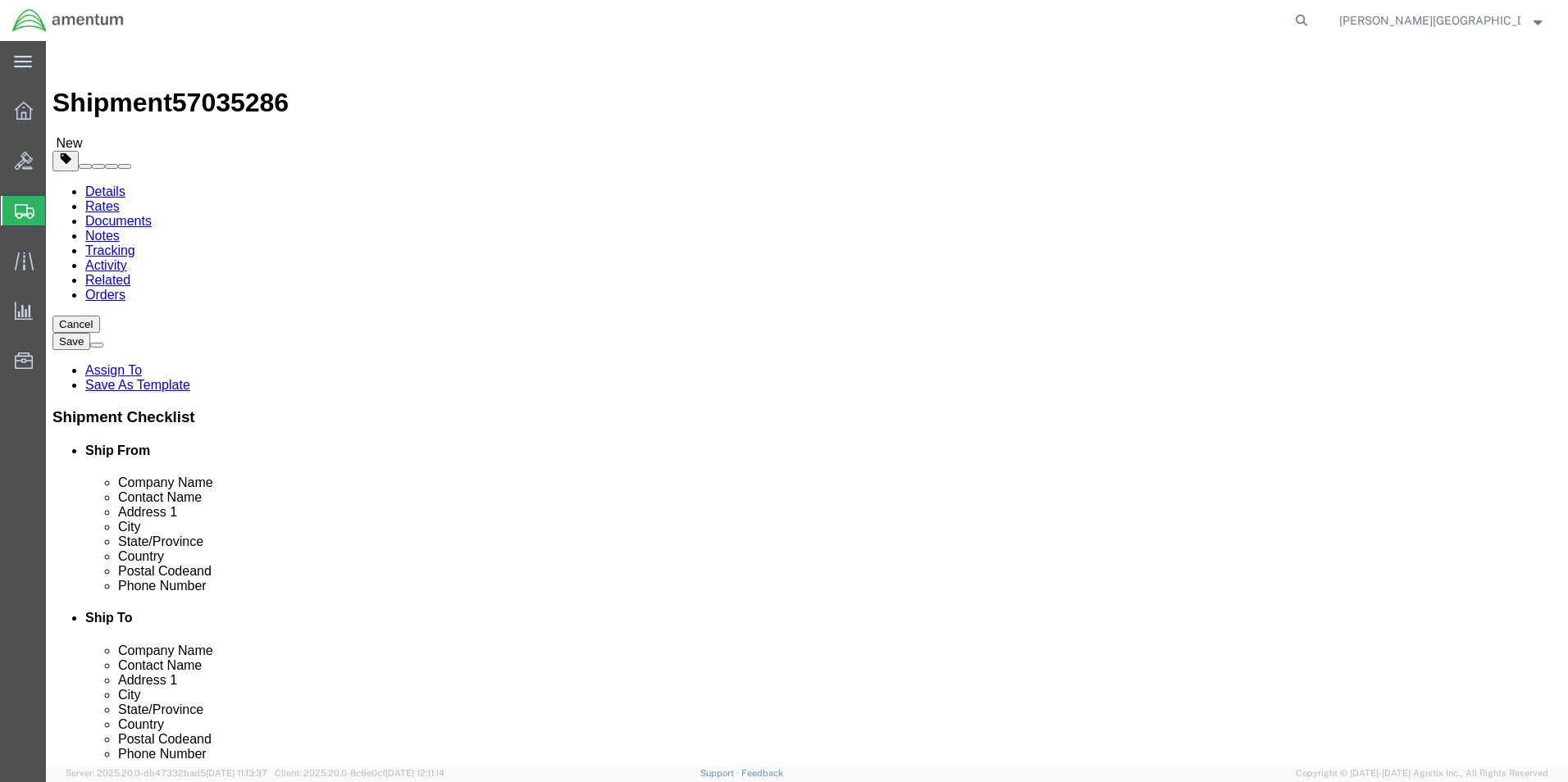
click button "Continue"
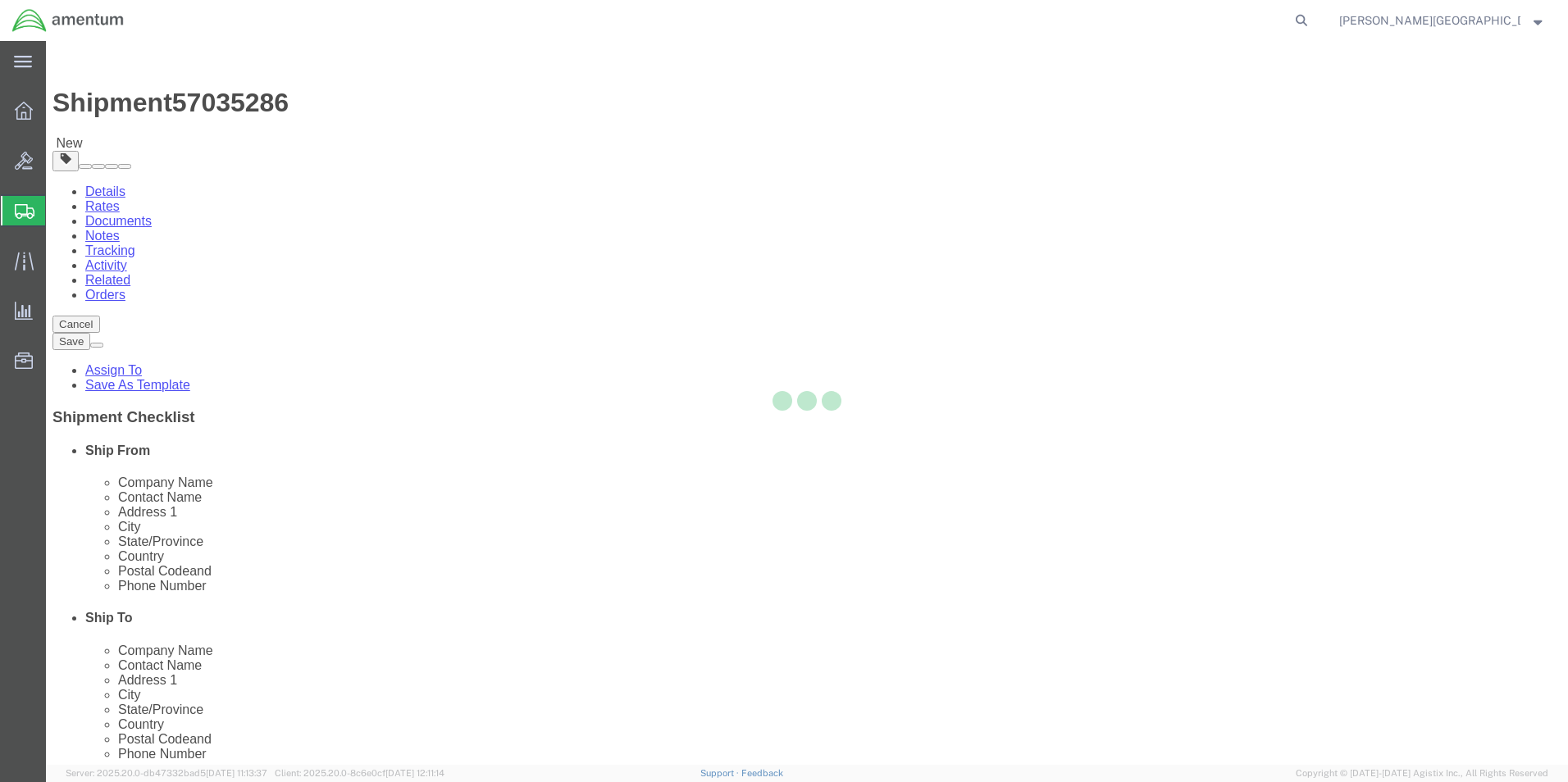
select select
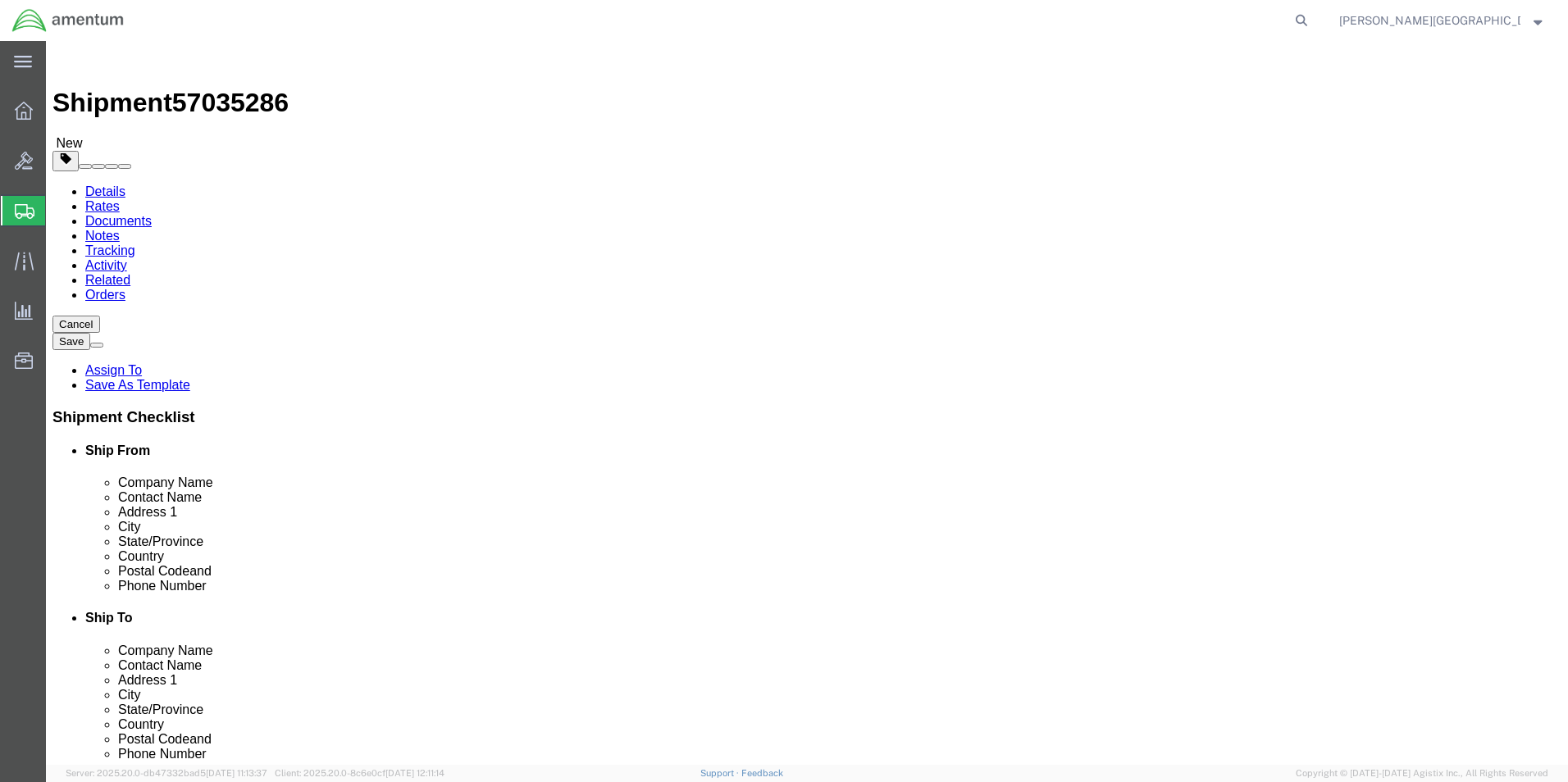
click button "Rate Shipment"
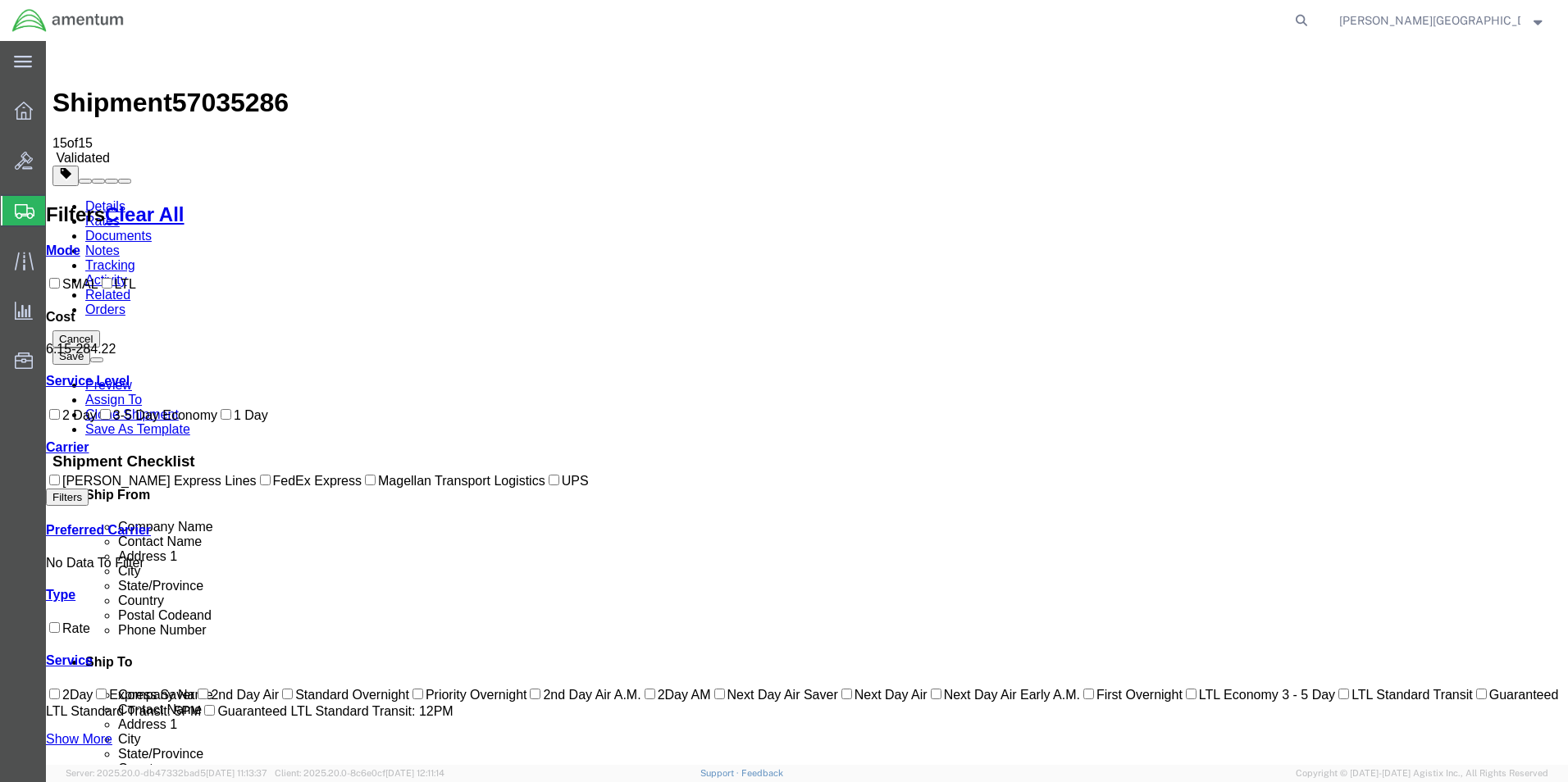
checkbox input "true"
